Goal: Task Accomplishment & Management: Manage account settings

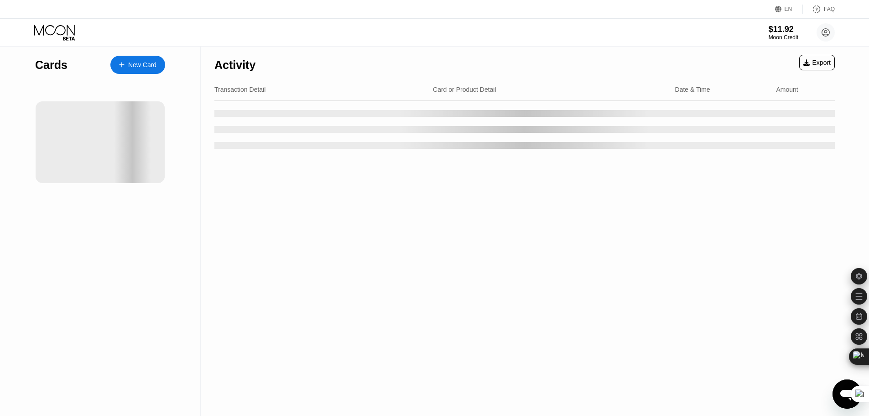
click at [489, 221] on div "Activity Export Transaction Detail Card or Product Detail Date & Time Amount" at bounding box center [525, 231] width 648 height 369
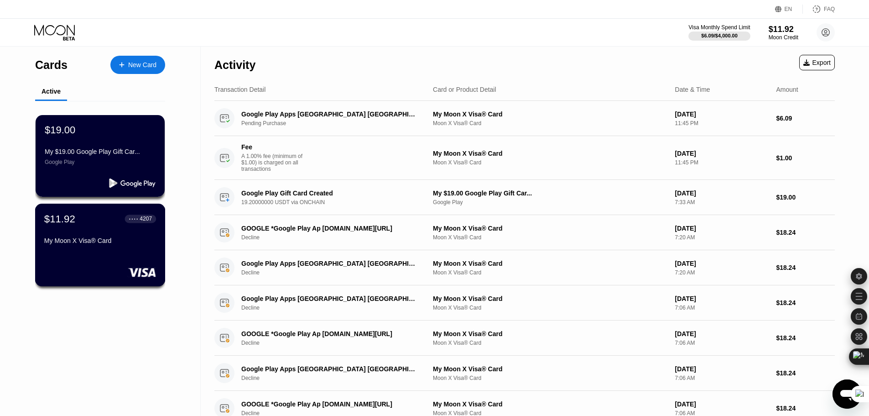
click at [106, 234] on div "$11.92 ● ● ● ● 4207 My Moon X Visa® Card" at bounding box center [100, 230] width 112 height 35
click at [134, 184] on div at bounding box center [132, 182] width 47 height 9
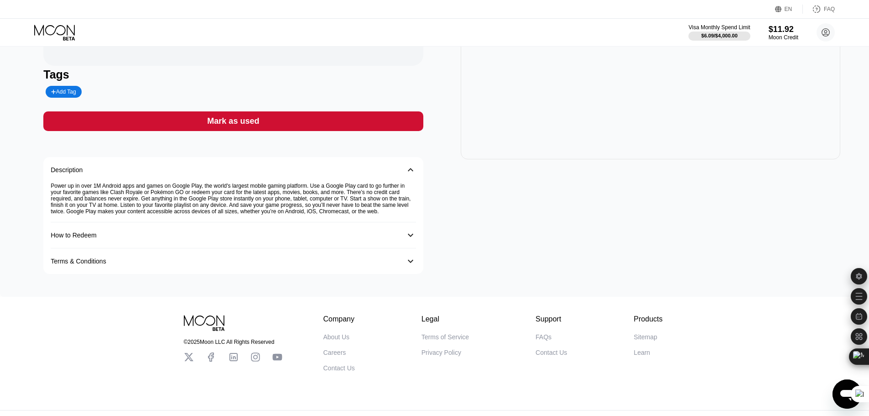
scroll to position [161, 0]
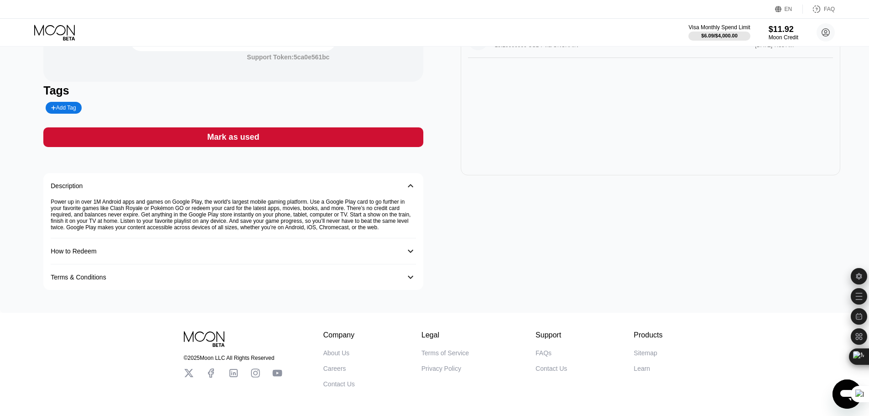
click at [323, 255] on div "How to Redeem" at bounding box center [224, 250] width 347 height 7
